Goal: Check status: Check status

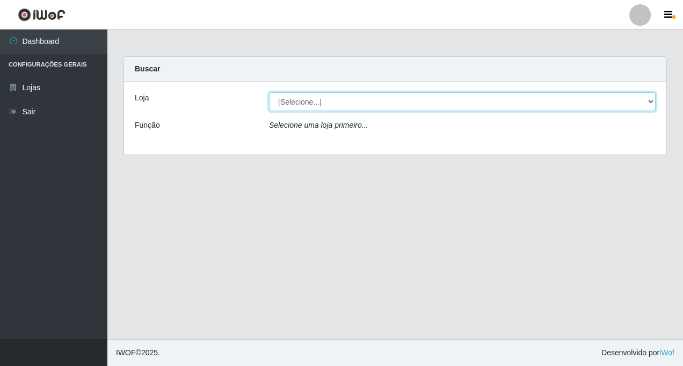
drag, startPoint x: 485, startPoint y: 103, endPoint x: 476, endPoint y: 104, distance: 9.7
click at [485, 103] on select "[Selecione...] Rede Fácil Construção" at bounding box center [462, 101] width 387 height 19
select select "318"
click at [269, 92] on select "[Selecione...] Rede Fácil Construção" at bounding box center [462, 101] width 387 height 19
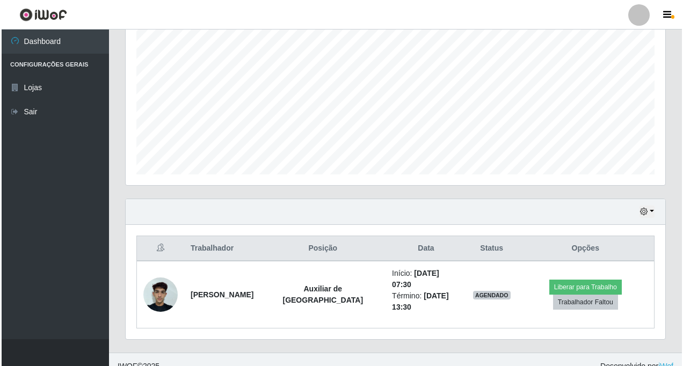
scroll to position [212, 0]
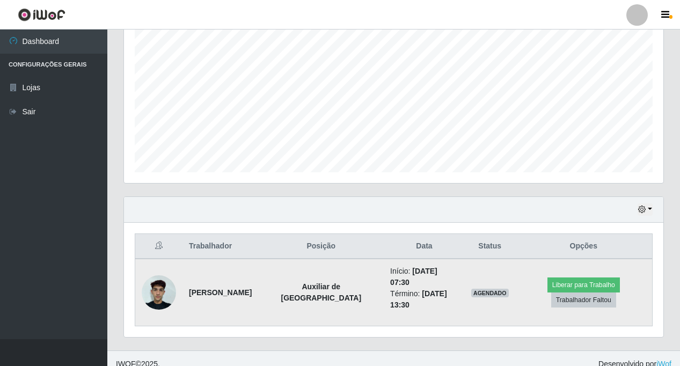
click at [168, 288] on img at bounding box center [159, 293] width 34 height 46
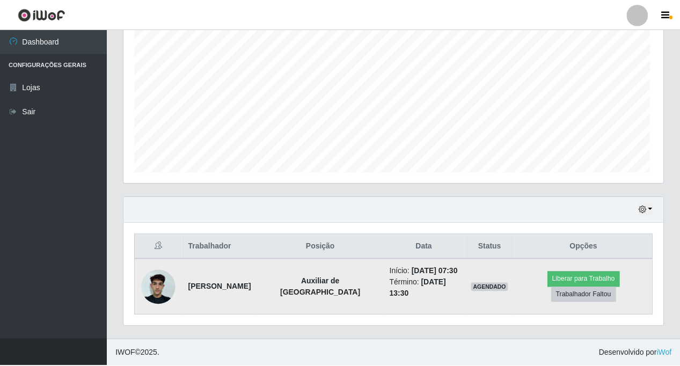
scroll to position [223, 534]
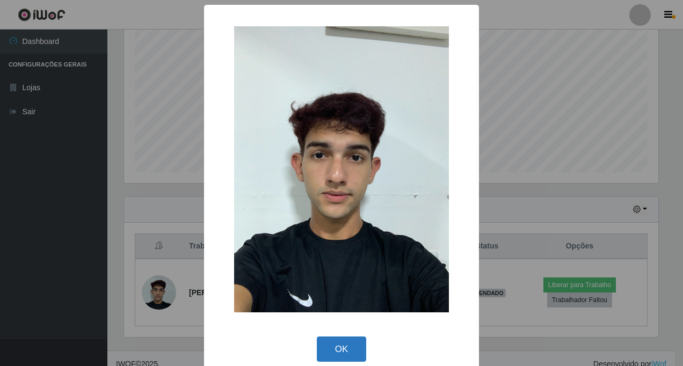
click at [350, 351] on button "OK" at bounding box center [342, 349] width 50 height 25
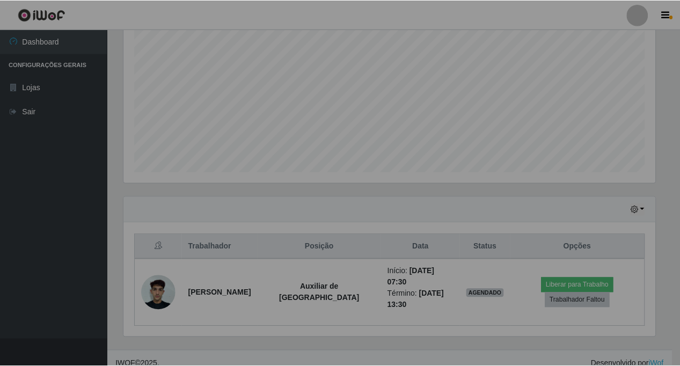
scroll to position [223, 540]
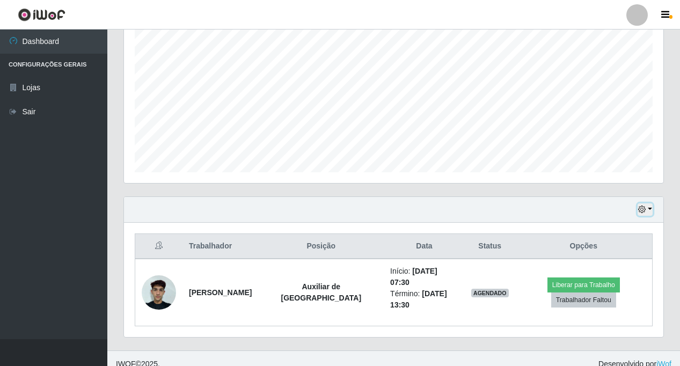
click at [649, 214] on button "button" at bounding box center [645, 209] width 15 height 12
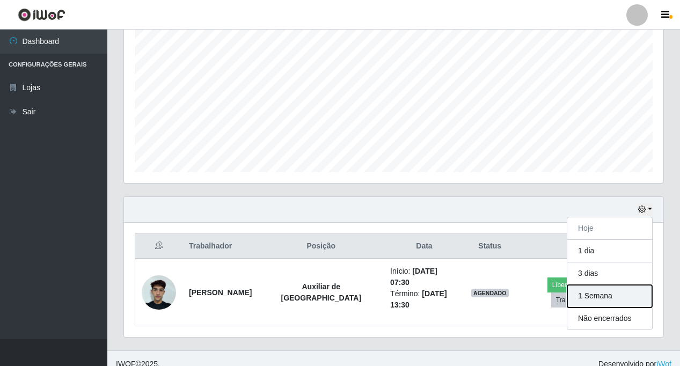
click at [590, 296] on button "1 Semana" at bounding box center [610, 296] width 85 height 23
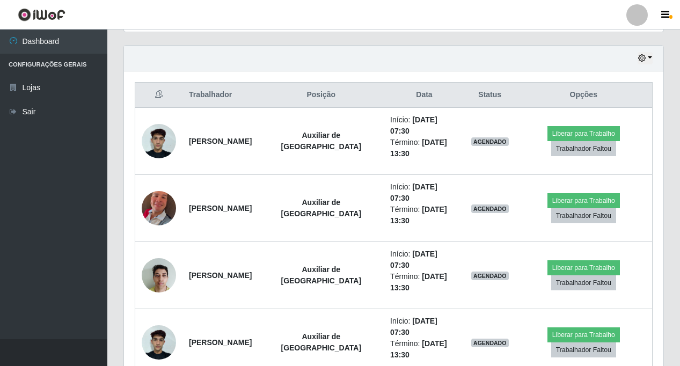
scroll to position [373, 0]
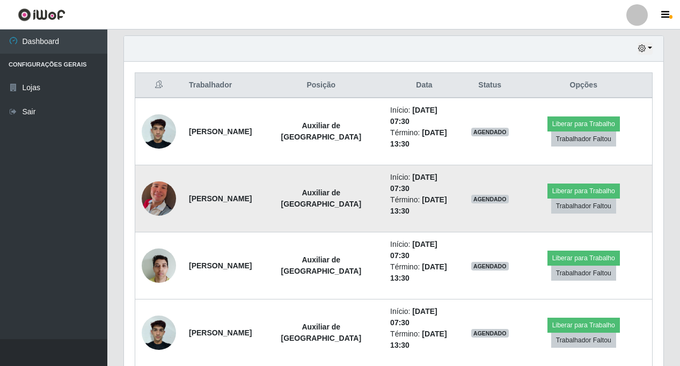
click at [161, 182] on img at bounding box center [159, 198] width 34 height 61
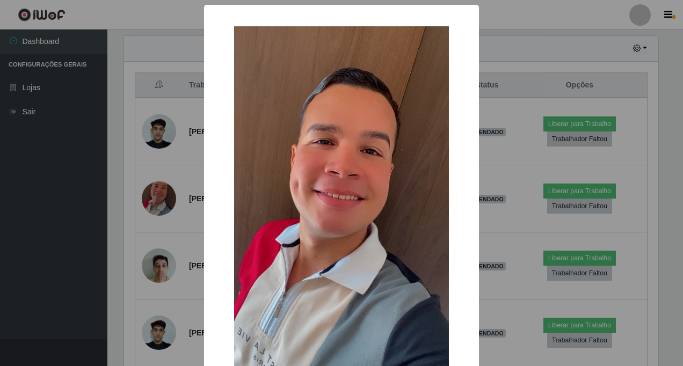
click at [523, 65] on div "× OK Cancel" at bounding box center [341, 183] width 683 height 366
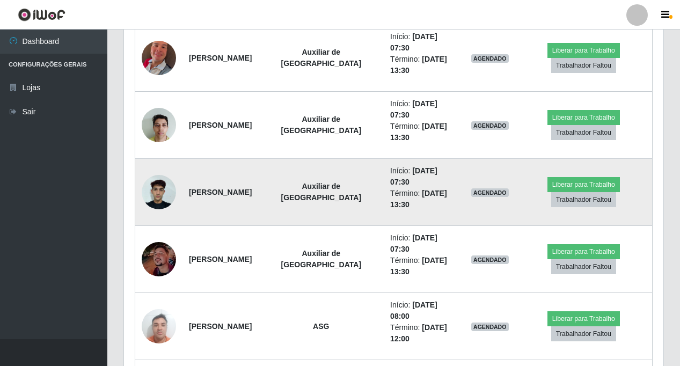
scroll to position [534, 0]
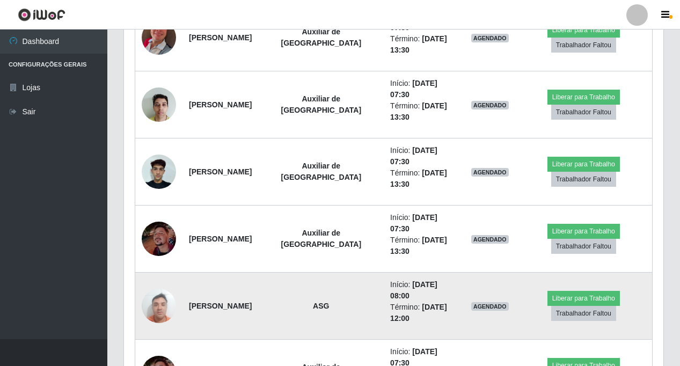
click at [162, 283] on img at bounding box center [159, 306] width 34 height 46
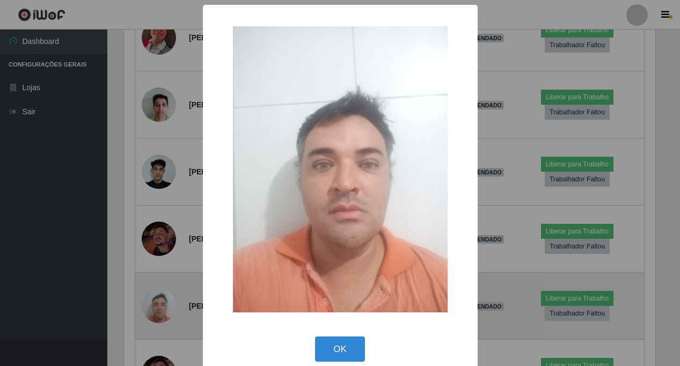
scroll to position [223, 534]
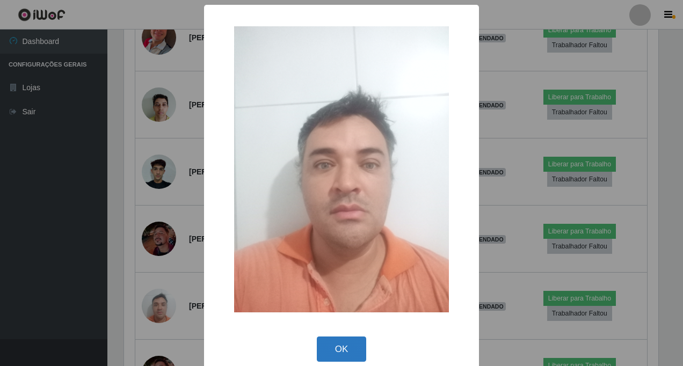
click at [333, 348] on button "OK" at bounding box center [342, 349] width 50 height 25
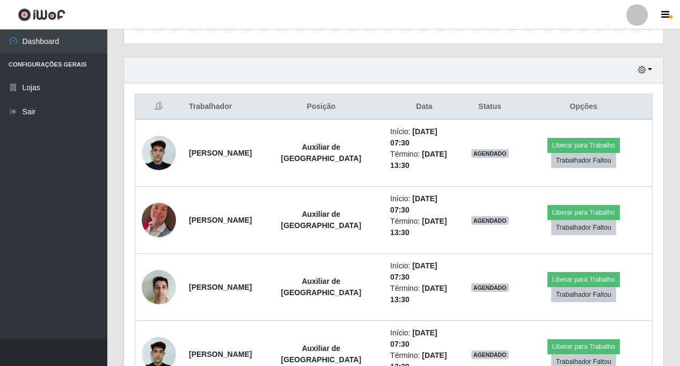
scroll to position [332, 0]
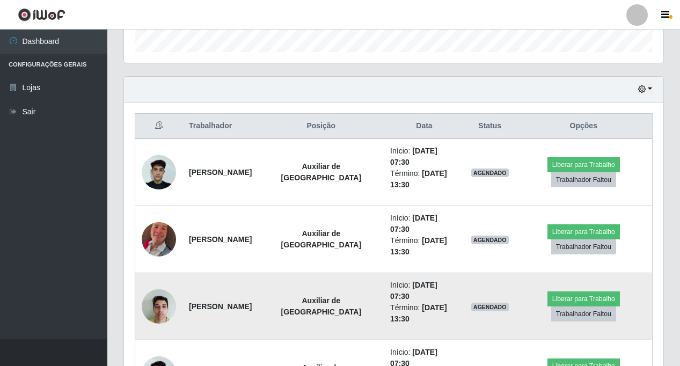
click at [198, 302] on strong "[PERSON_NAME]" at bounding box center [220, 306] width 63 height 9
click at [155, 283] on img at bounding box center [159, 306] width 34 height 46
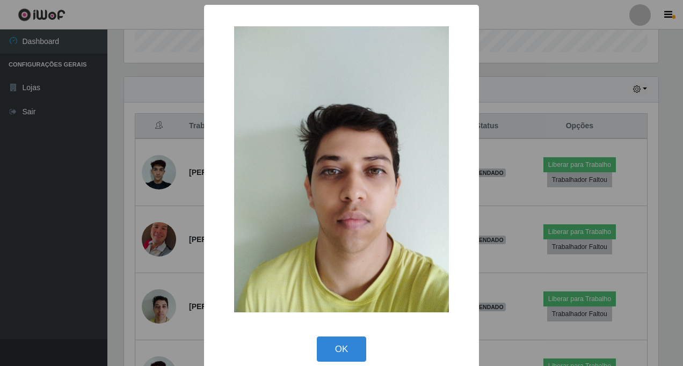
click at [325, 356] on button "OK" at bounding box center [342, 349] width 50 height 25
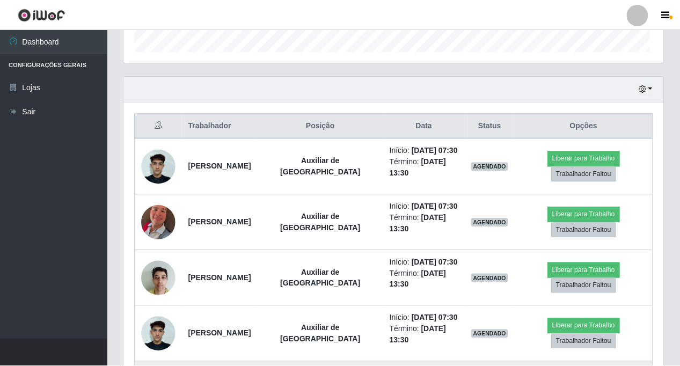
scroll to position [223, 540]
